Goal: Task Accomplishment & Management: Manage account settings

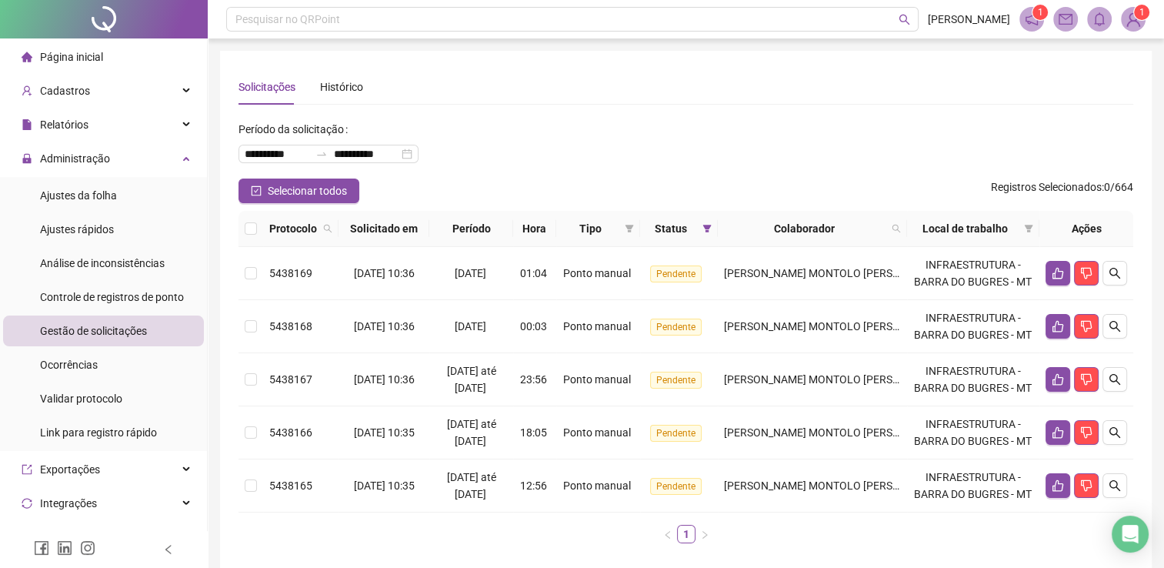
click at [103, 332] on span "Gestão de solicitações" at bounding box center [93, 331] width 107 height 12
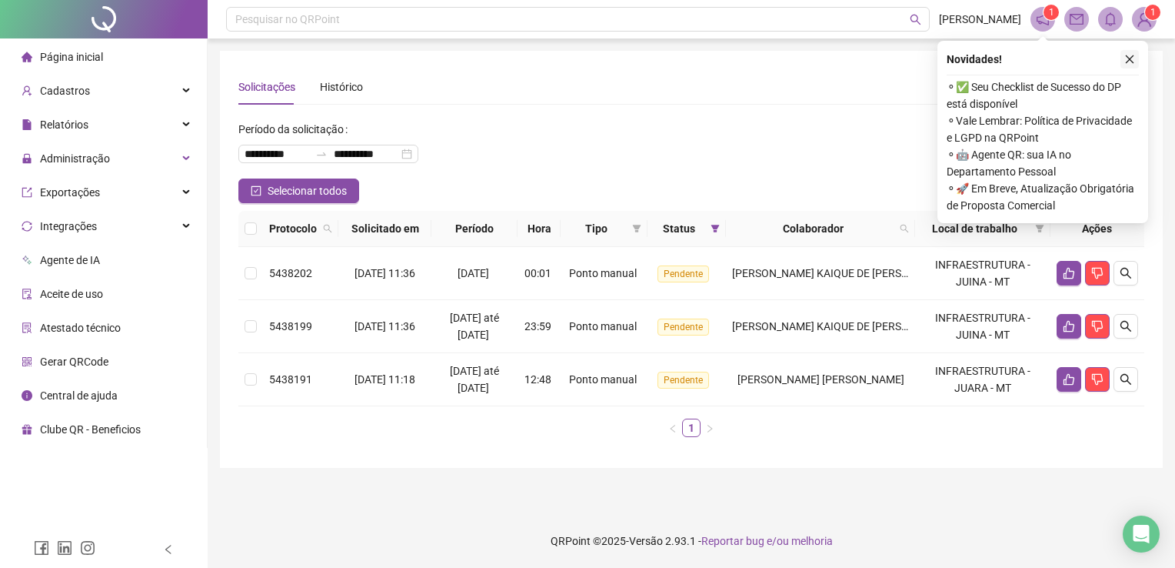
click at [1129, 58] on icon "close" at bounding box center [1130, 59] width 8 height 8
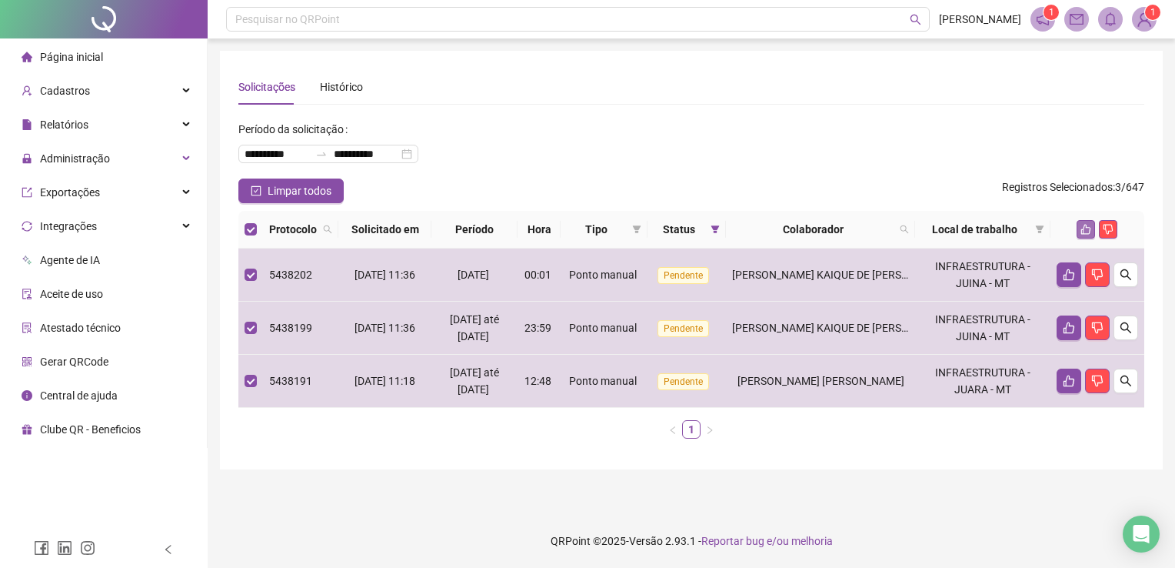
click at [1092, 228] on icon "like" at bounding box center [1086, 229] width 11 height 11
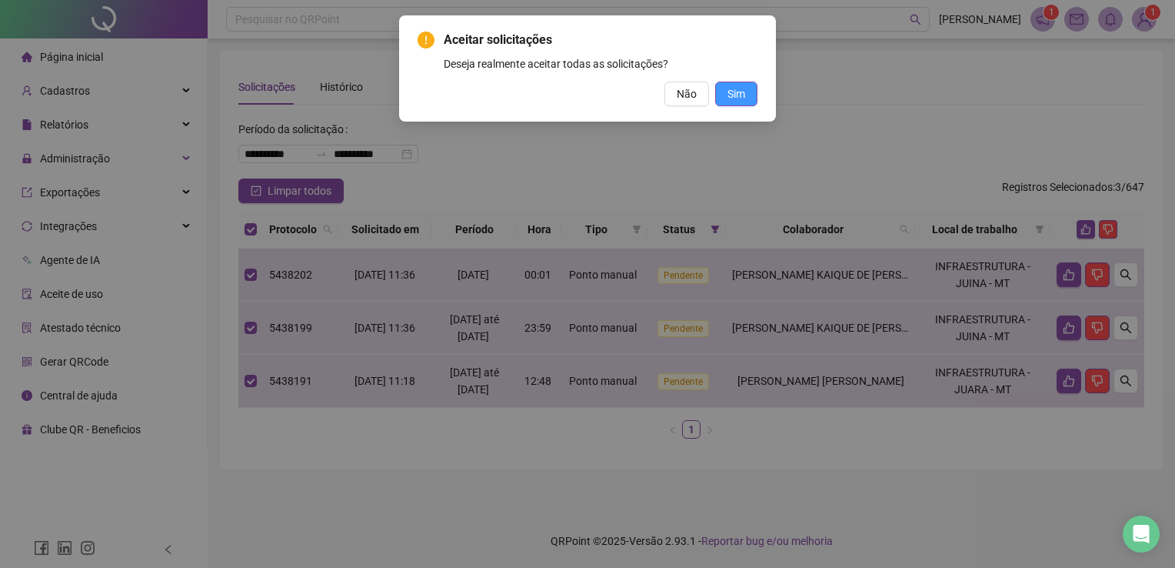
click at [739, 95] on span "Sim" at bounding box center [737, 93] width 18 height 17
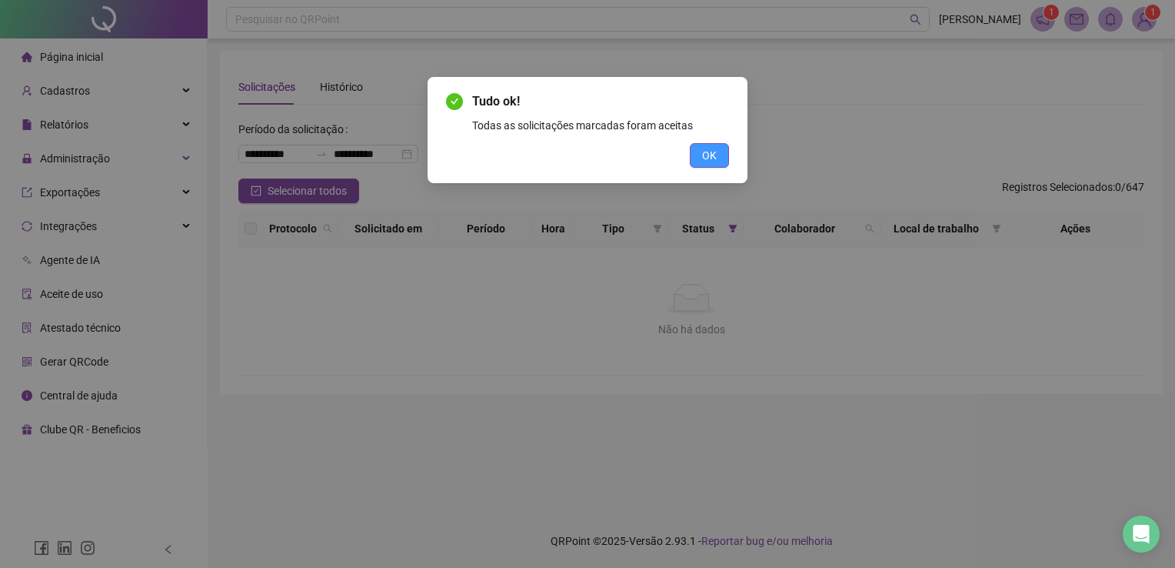
click at [717, 159] on button "OK" at bounding box center [709, 155] width 39 height 25
